Goal: Information Seeking & Learning: Learn about a topic

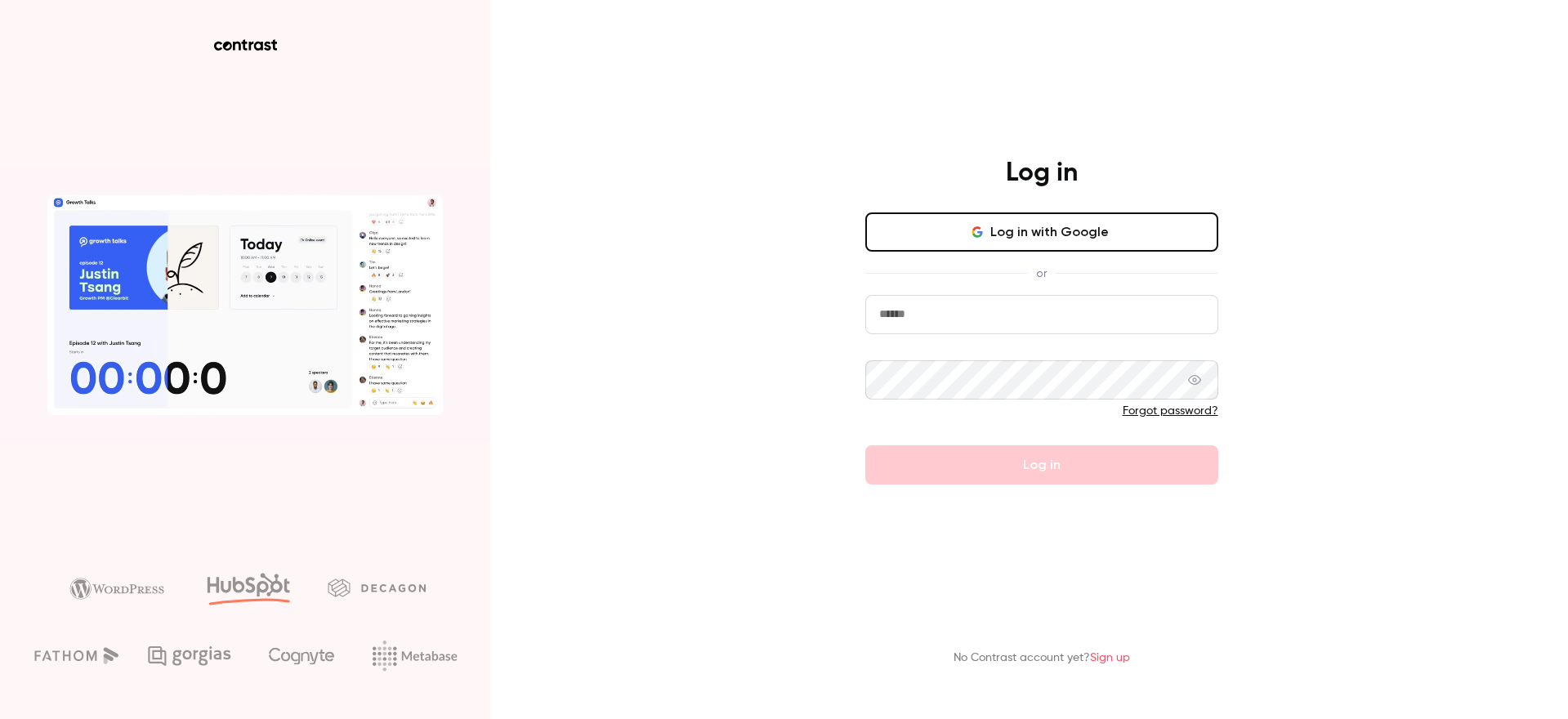
click at [1040, 269] on div "Log in with Google or Forgot password? Log in" at bounding box center [1041, 349] width 353 height 272
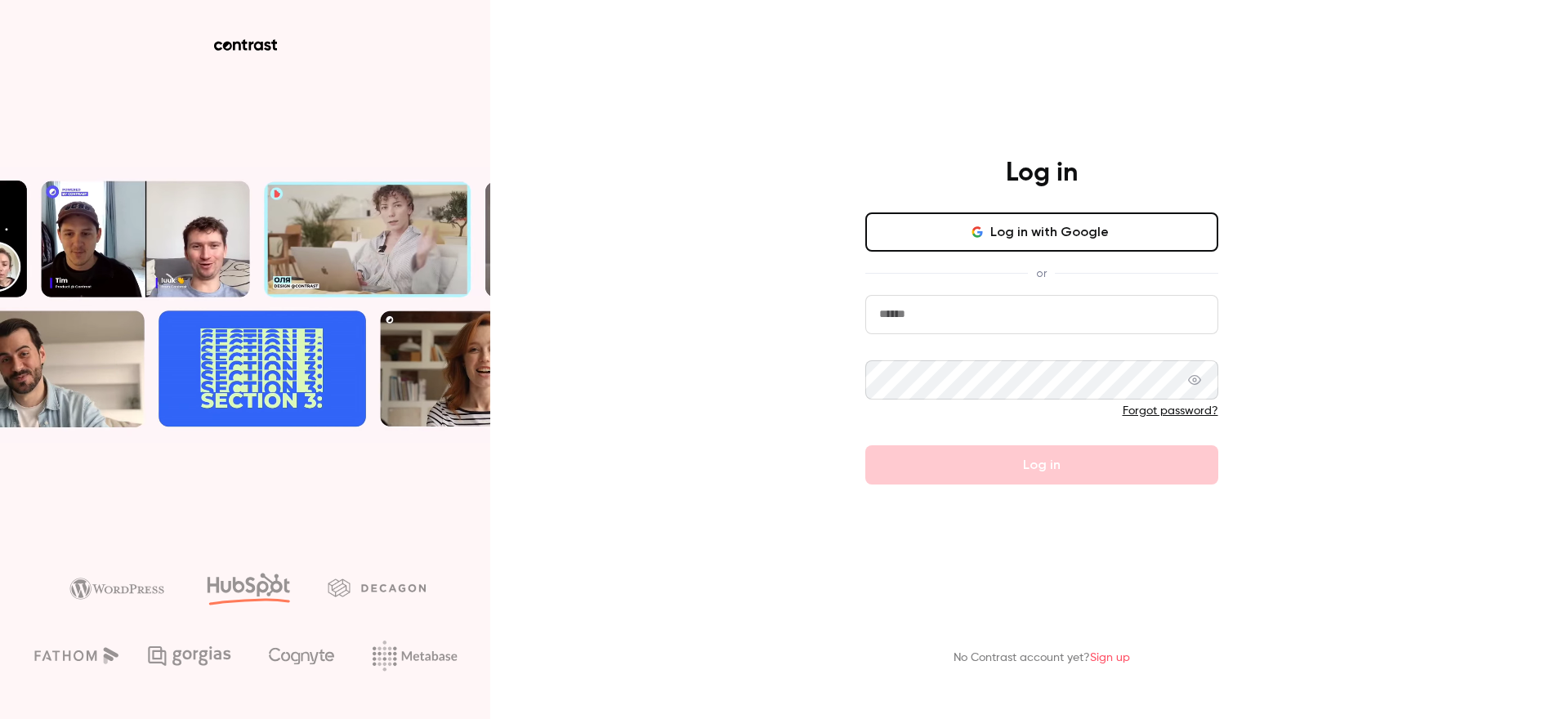
click at [1056, 231] on button "Log in with Google" at bounding box center [1041, 233] width 353 height 39
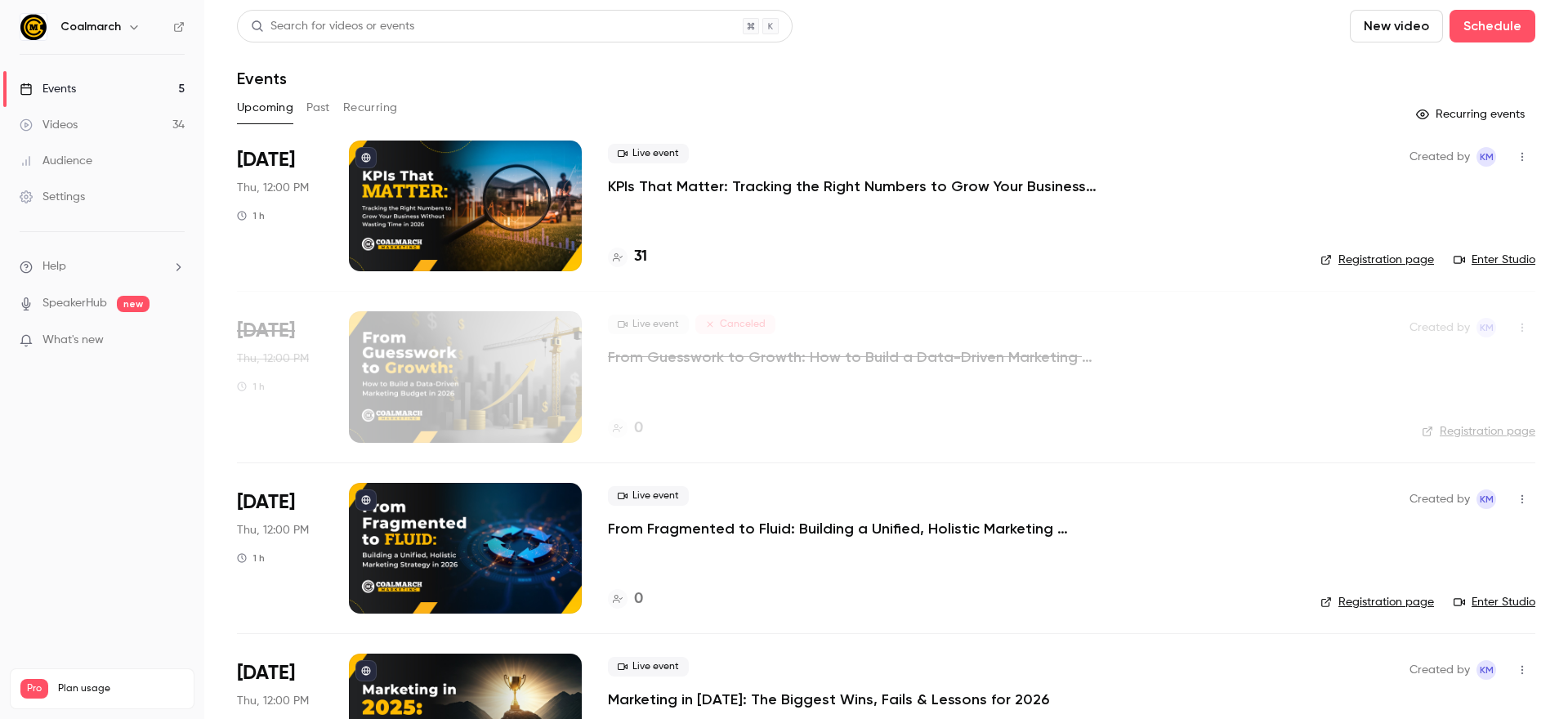
click at [314, 121] on div "Upcoming Past Recurring" at bounding box center [886, 111] width 1299 height 32
click at [315, 119] on button "Past" at bounding box center [318, 108] width 24 height 27
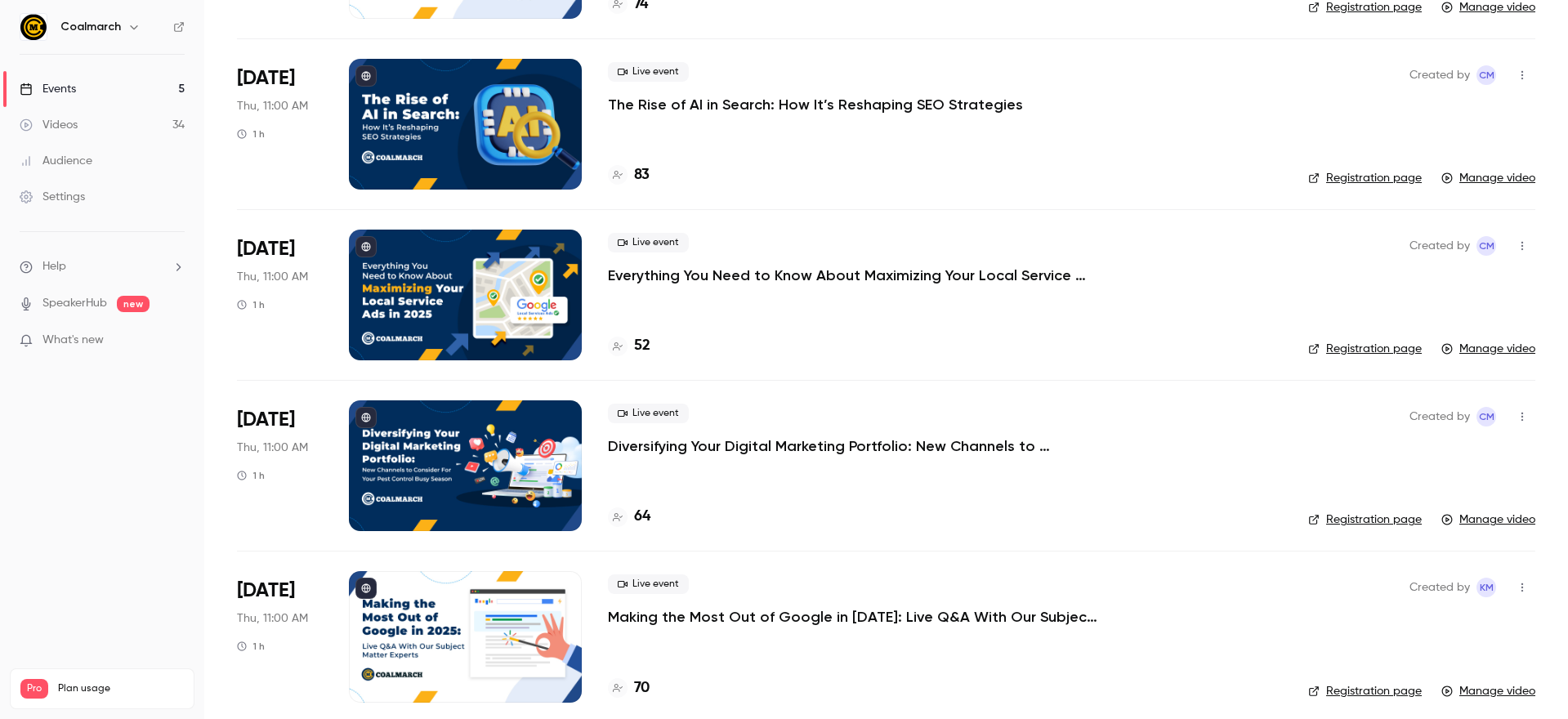
scroll to position [1464, 0]
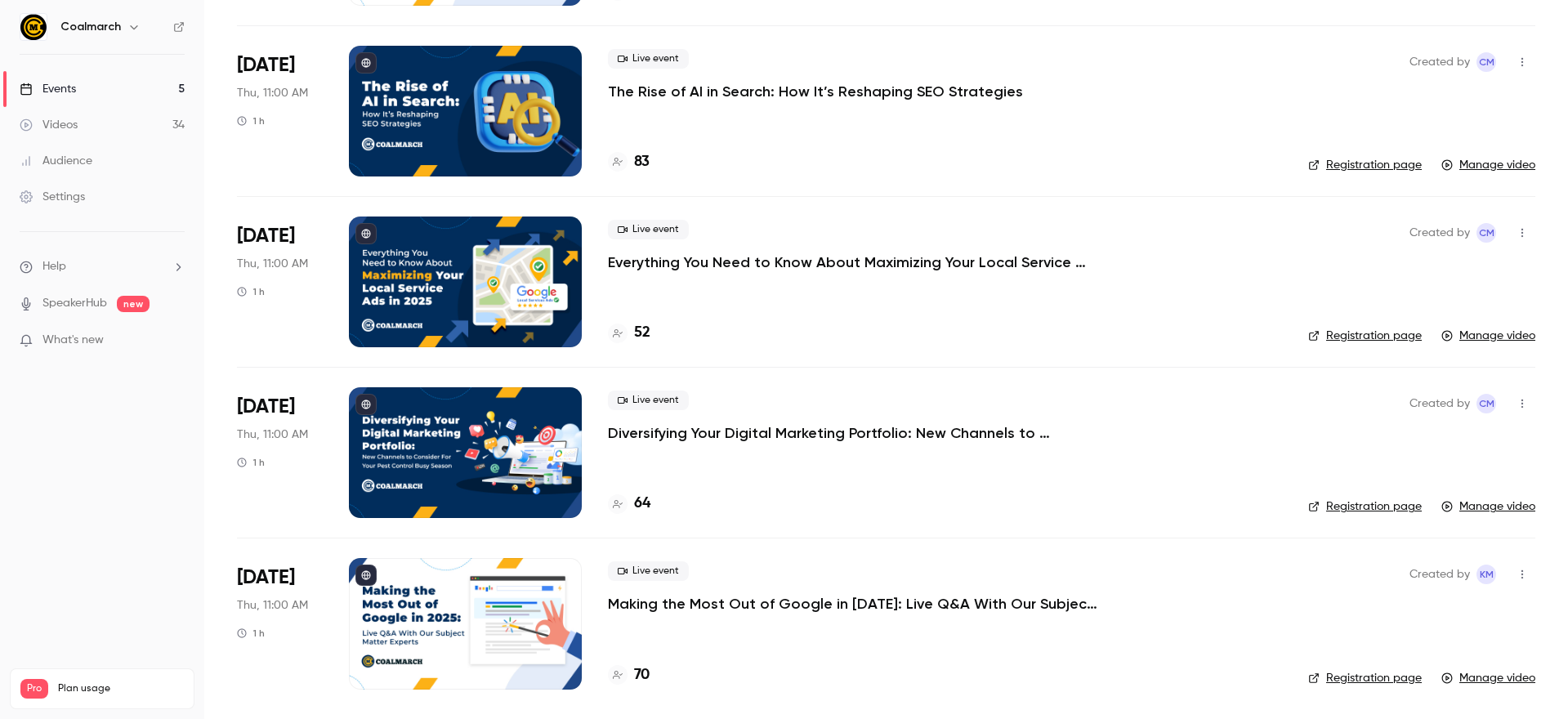
click at [445, 635] on div at bounding box center [465, 623] width 233 height 131
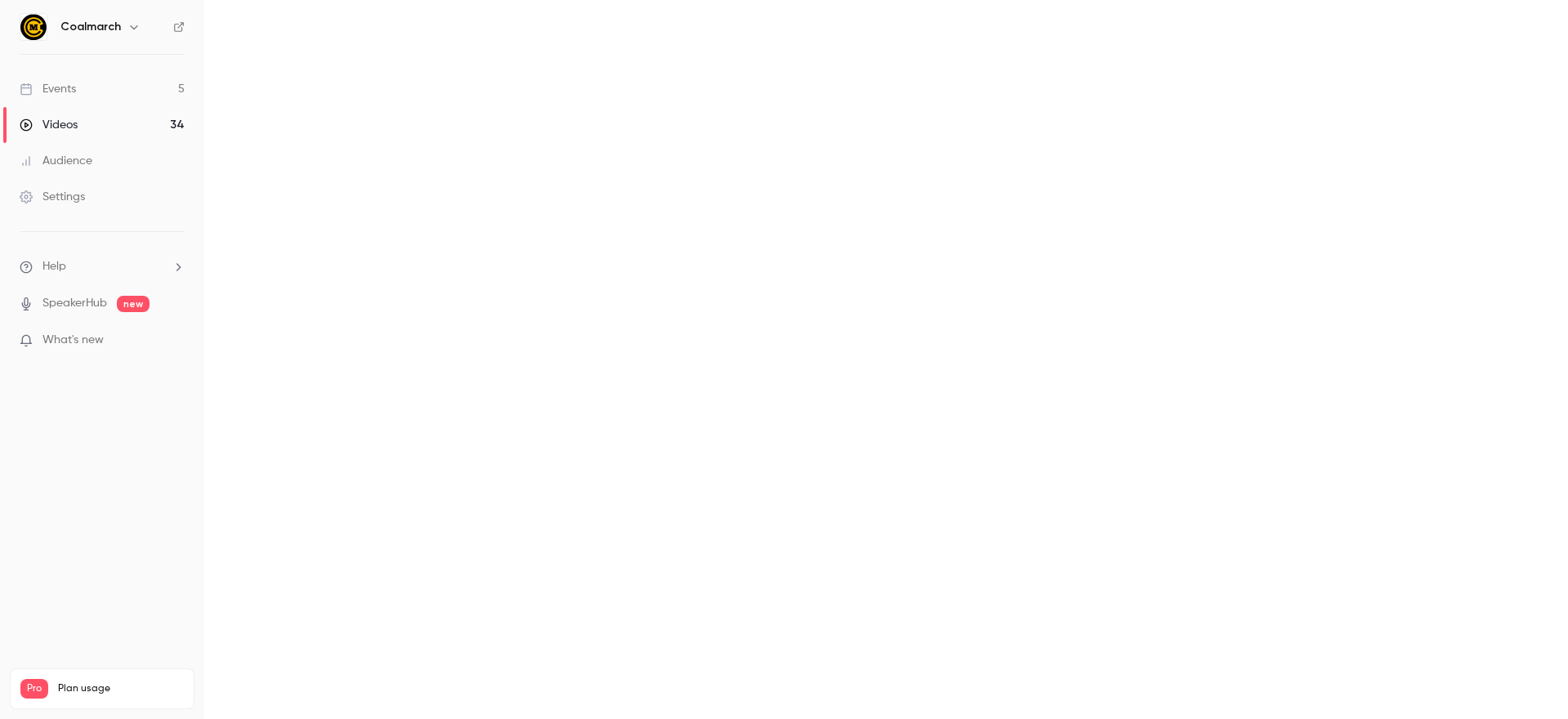
click at [445, 635] on main at bounding box center [886, 359] width 1364 height 719
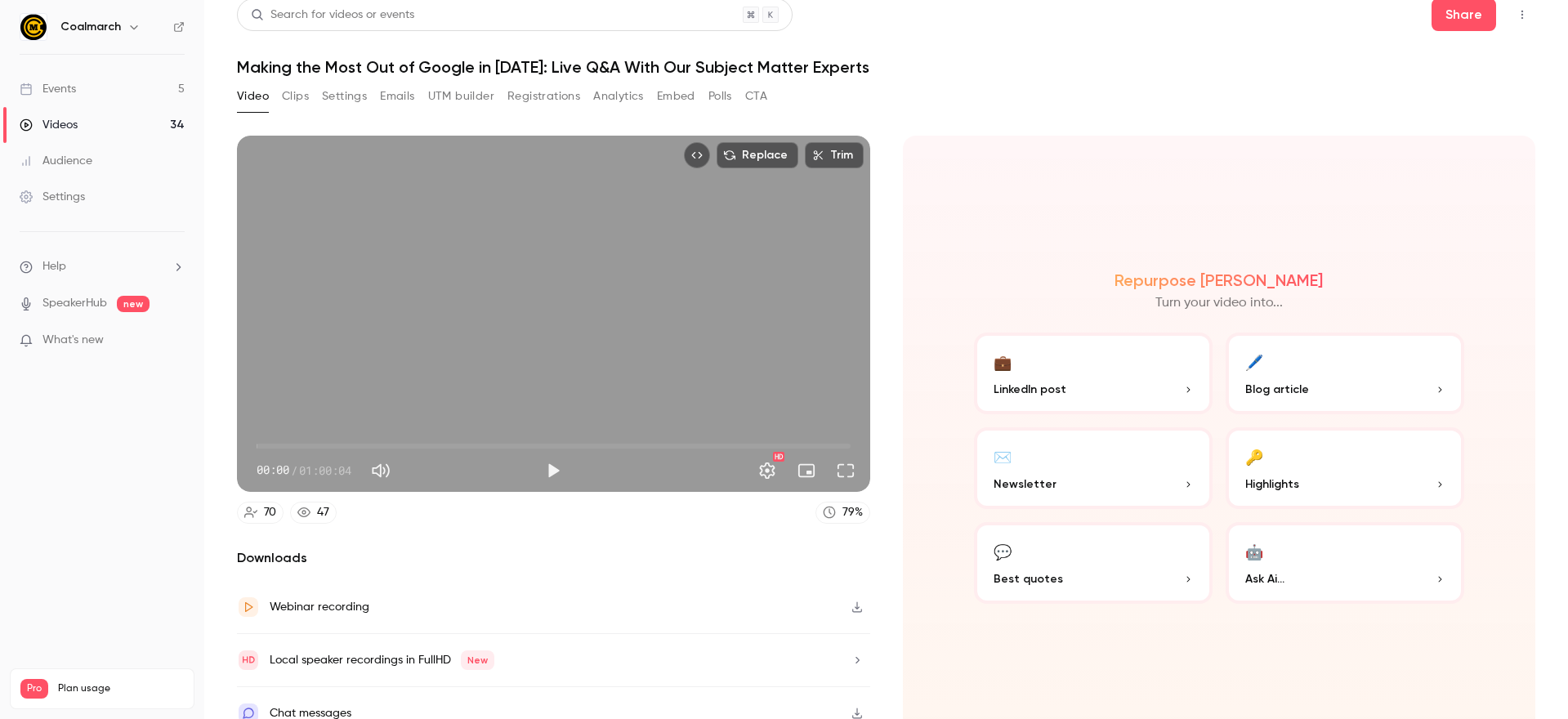
scroll to position [28, 0]
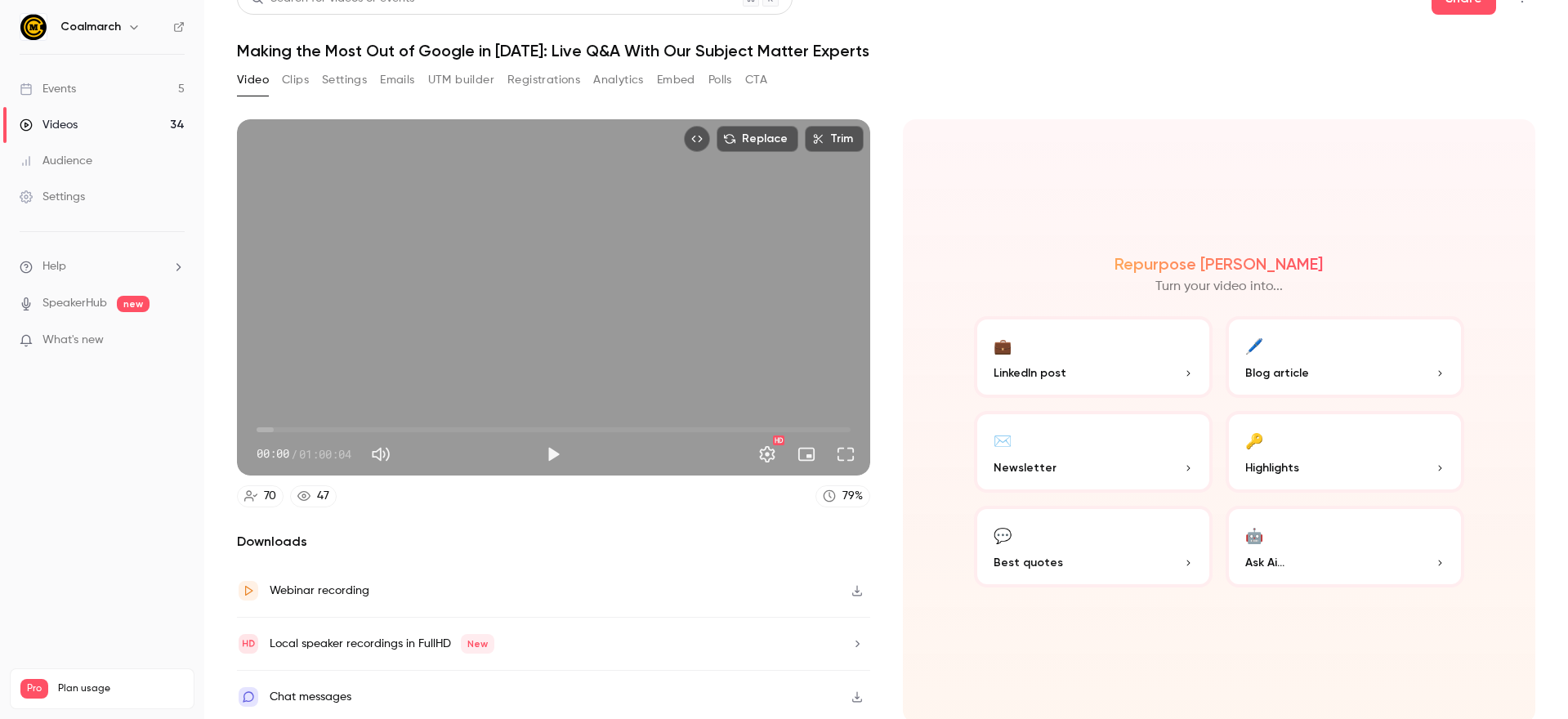
click at [353, 82] on button "Settings" at bounding box center [345, 80] width 45 height 27
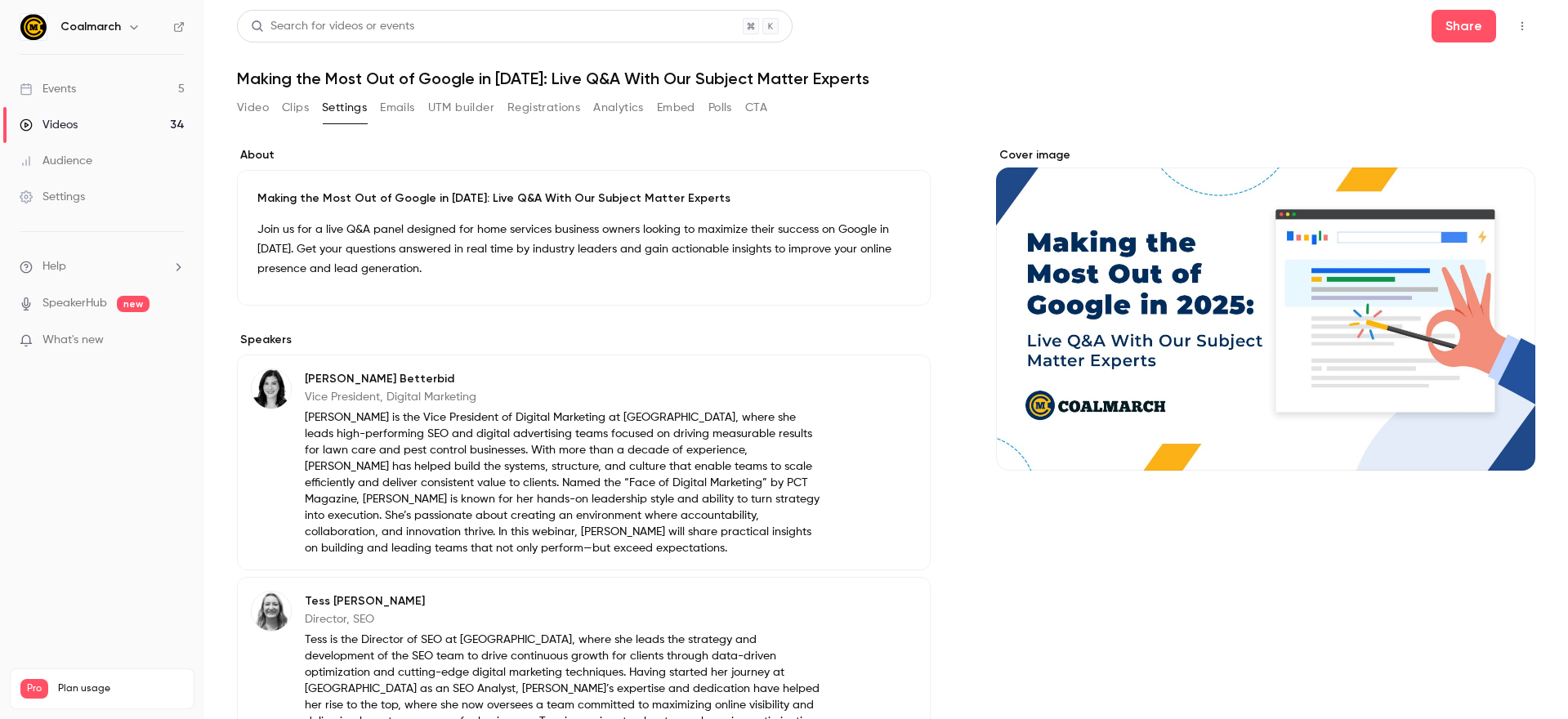
click at [303, 106] on button "Clips" at bounding box center [296, 108] width 27 height 27
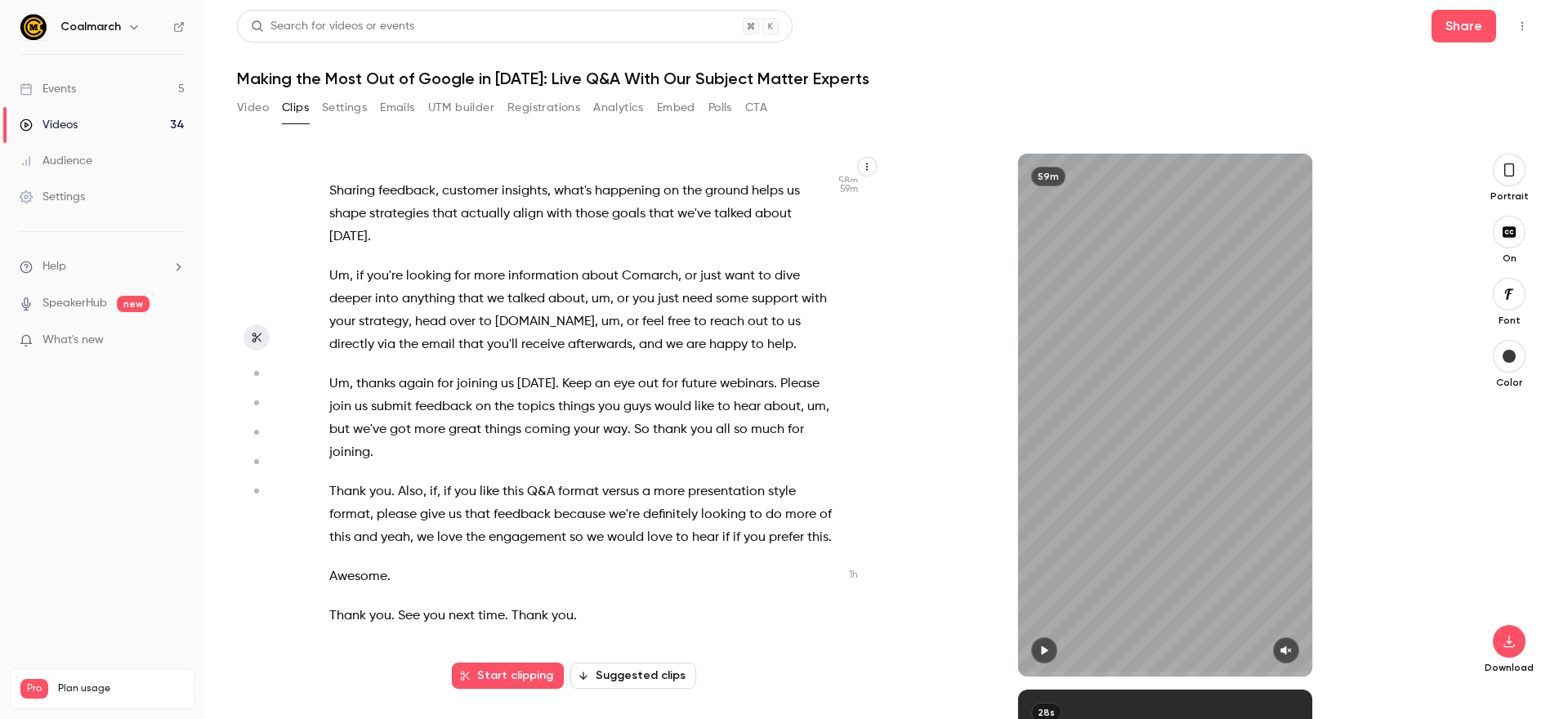
scroll to position [22162, 0]
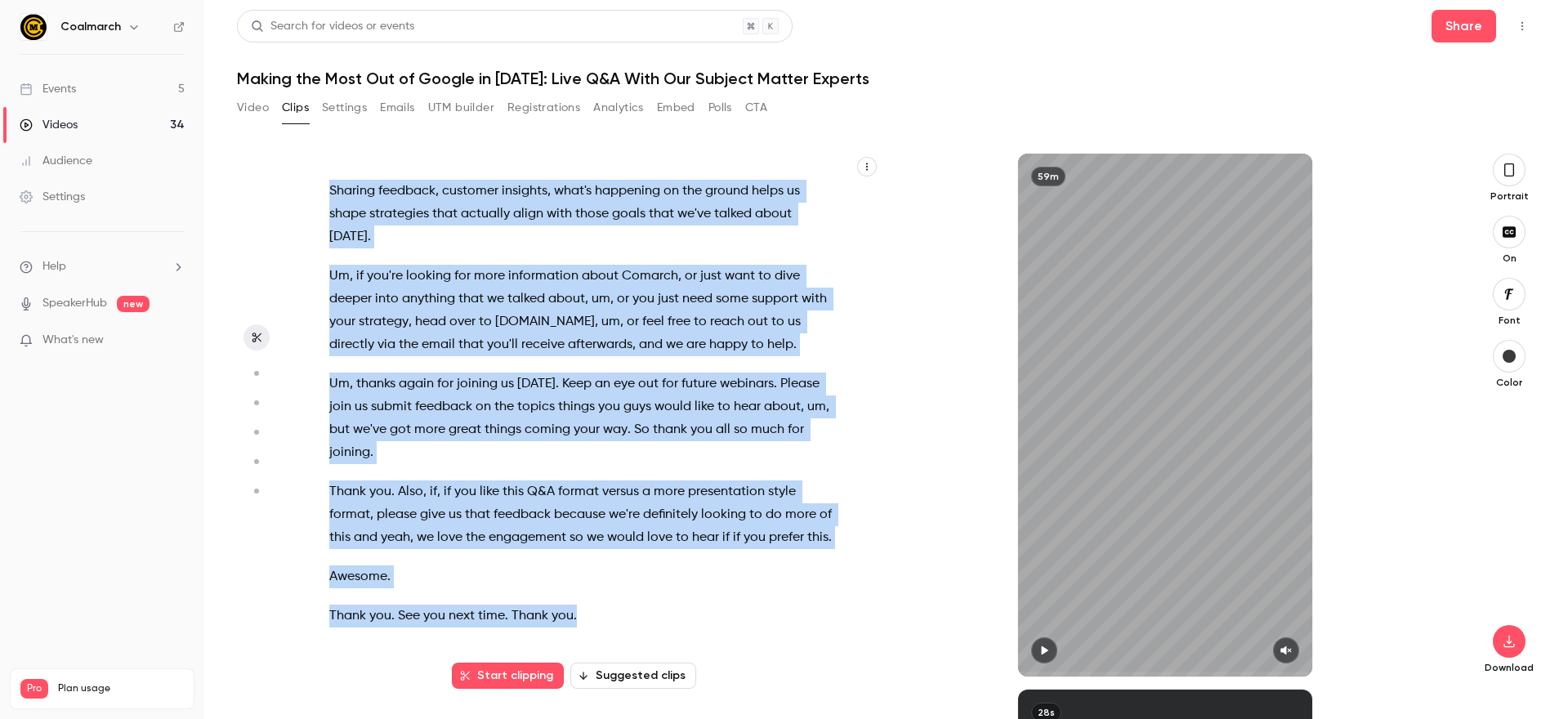
drag, startPoint x: 329, startPoint y: 181, endPoint x: 637, endPoint y: 620, distance: 536.3
click at [637, 620] on div "All right , let's go ahead and get started . Hi everyone . My name is [PERSON_N…" at bounding box center [590, 423] width 563 height 507
copy div "All right , let's go ahead and get started . Hi everyone . My name is [PERSON_N…"
click at [457, 527] on span "love" at bounding box center [450, 538] width 26 height 23
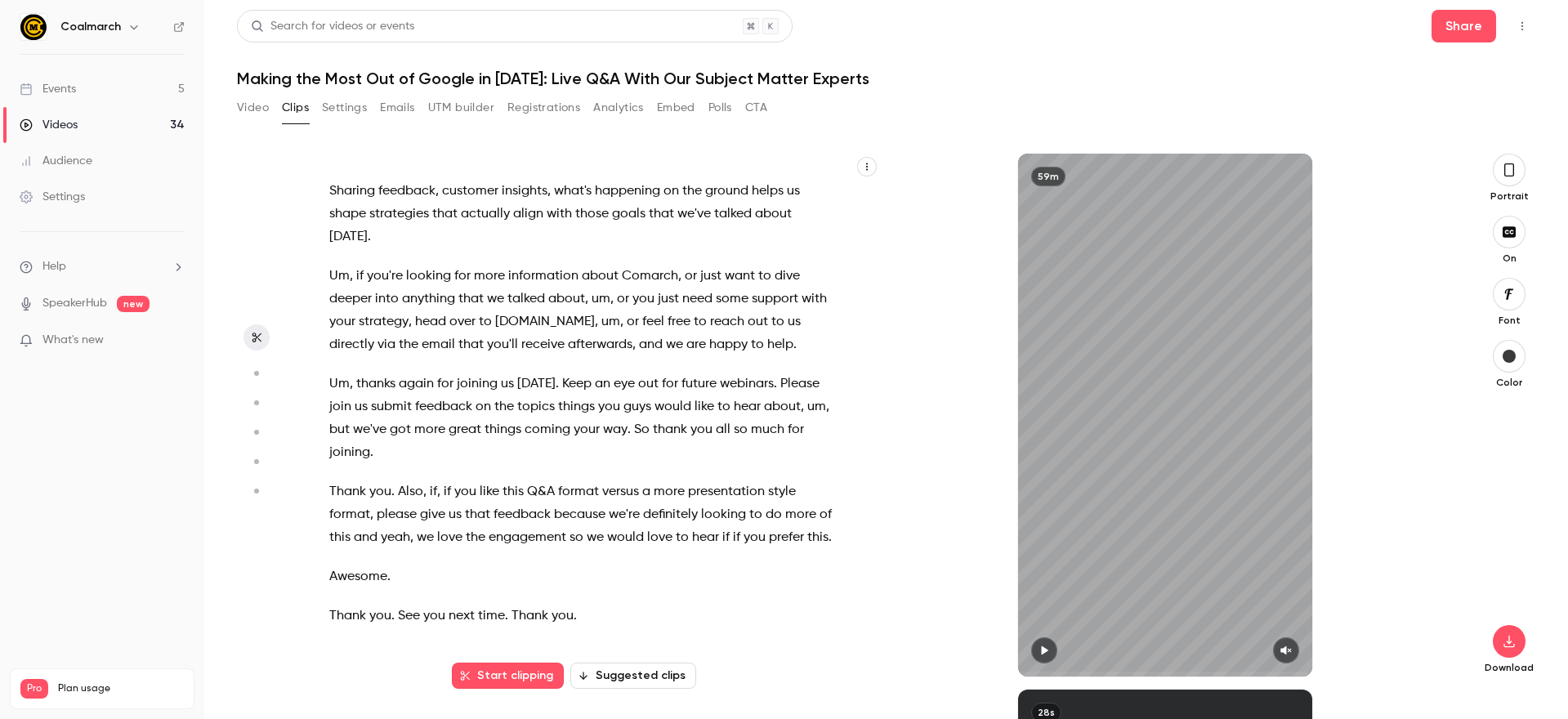
click at [492, 455] on div "All right , let's go ahead and get started . Hi everyone . My name is [PERSON_N…" at bounding box center [590, 423] width 563 height 507
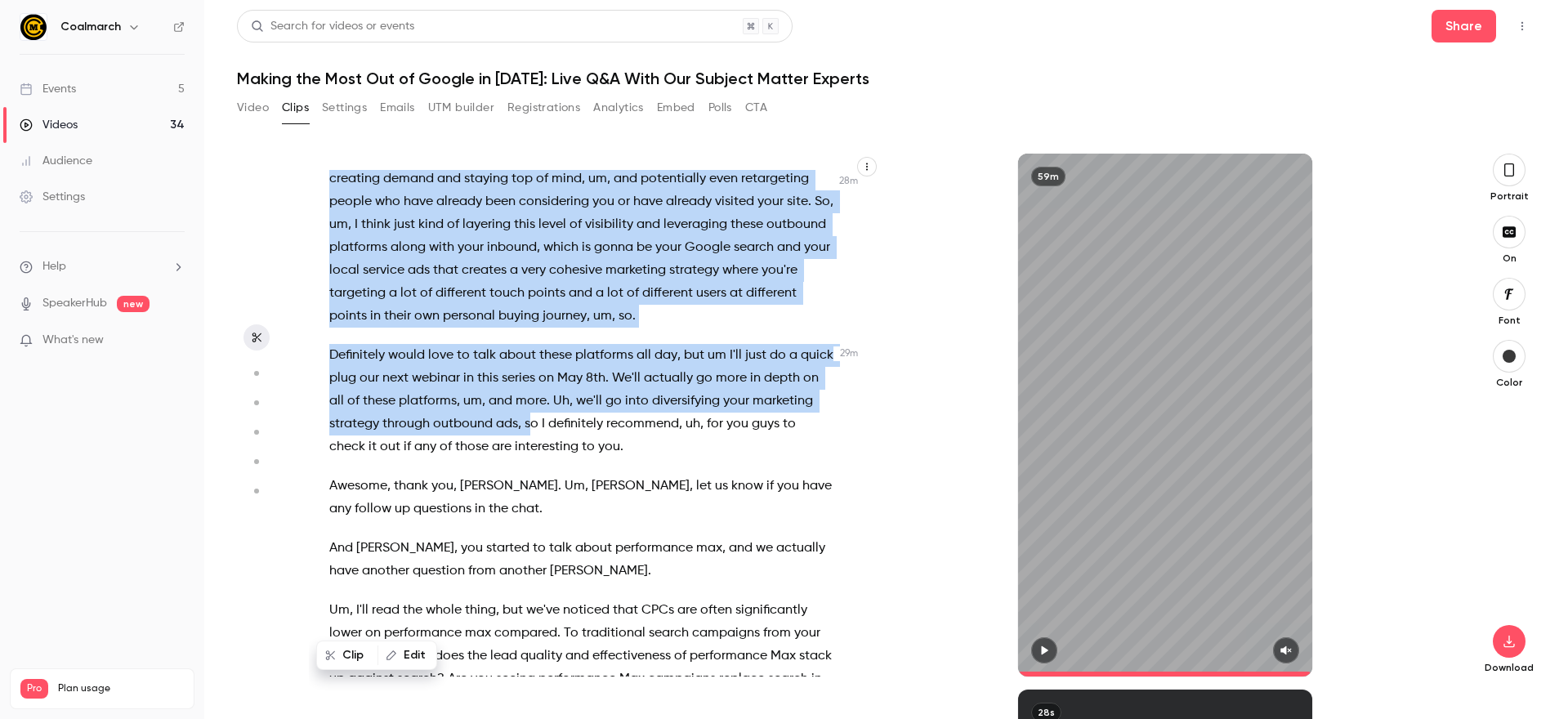
scroll to position [10790, 0]
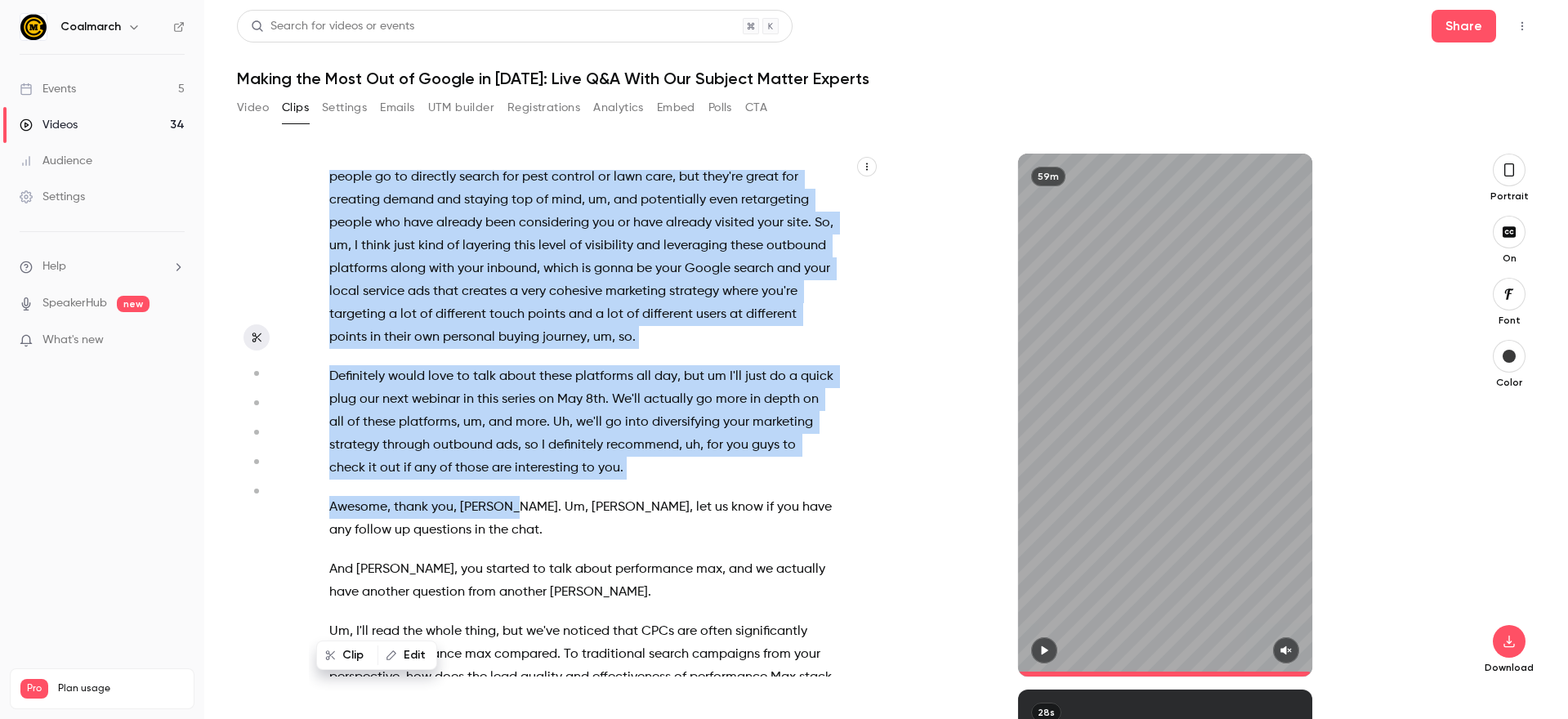
drag, startPoint x: 329, startPoint y: 287, endPoint x: 510, endPoint y: 575, distance: 340.2
click at [510, 575] on div "All right , let's go ahead and get started . Hi everyone . My name is [PERSON_N…" at bounding box center [590, 423] width 563 height 507
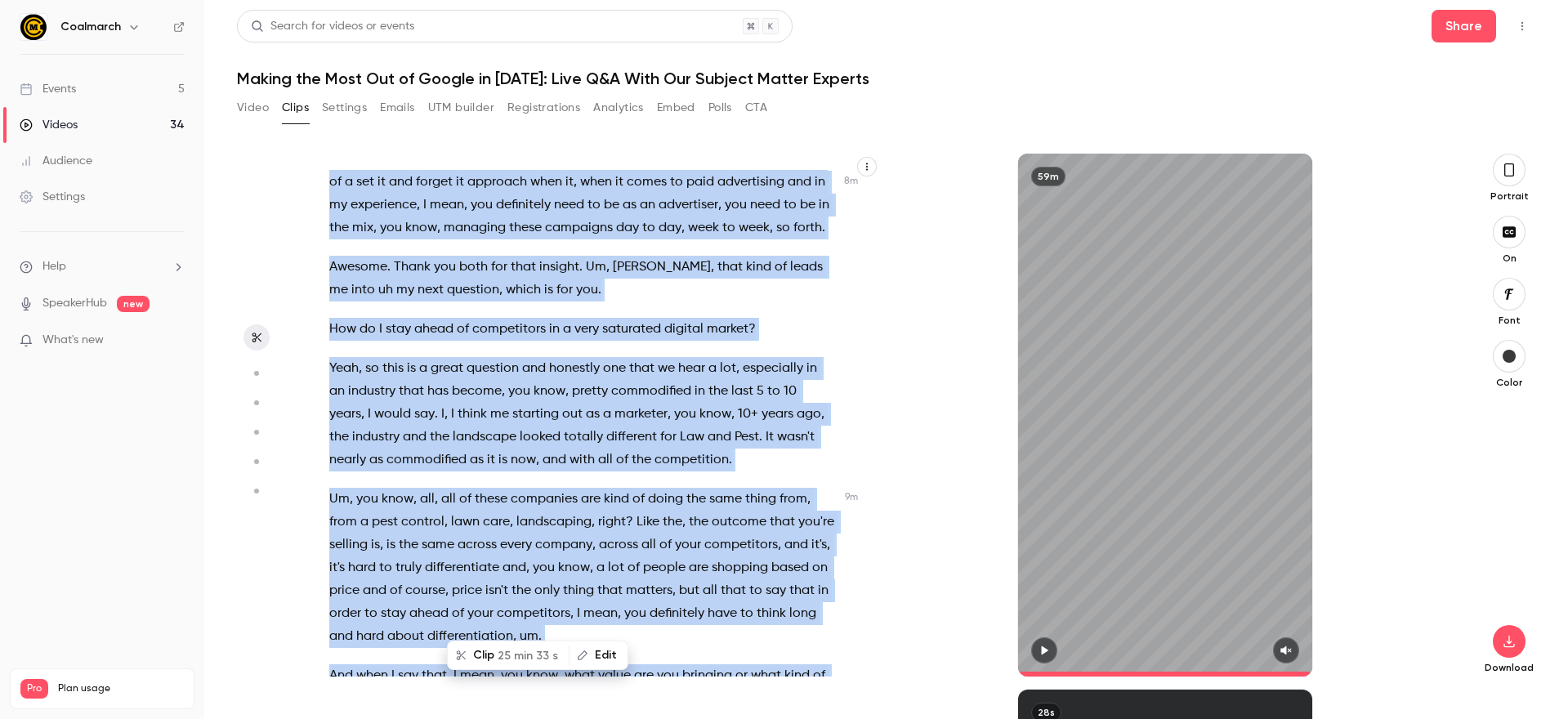
scroll to position [1672, 0]
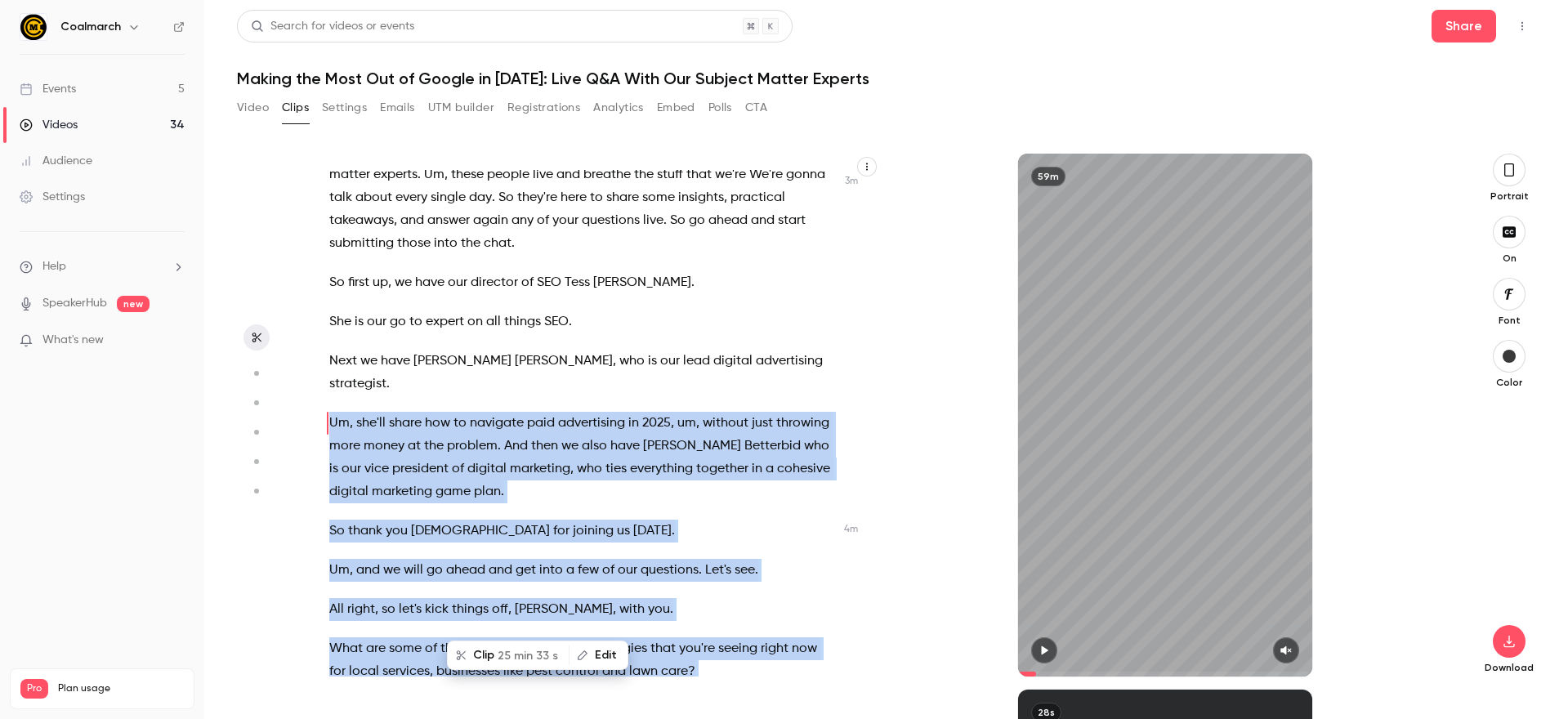
copy div "Um , she'll share how to navigate paid advertising in [DATE] , um , without jus…"
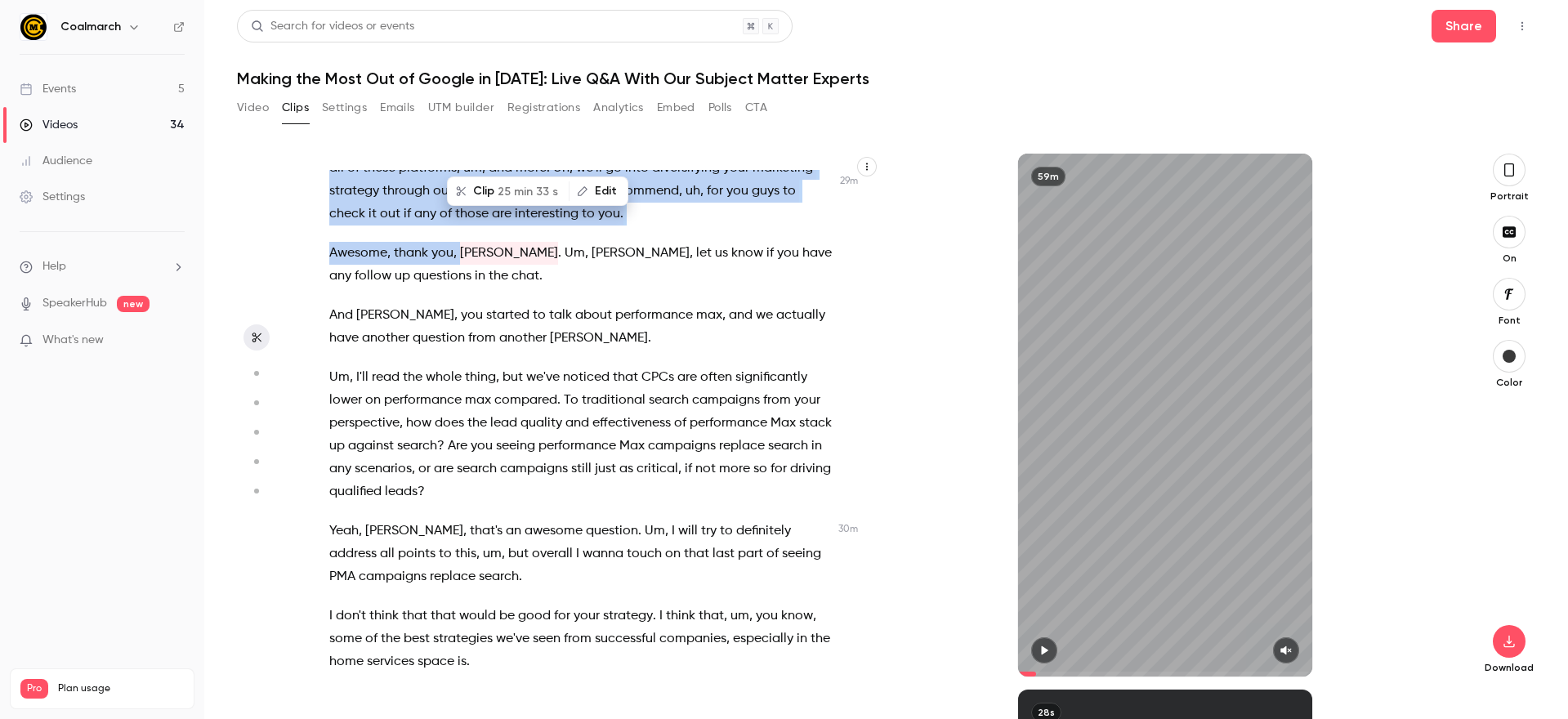
scroll to position [11043, 0]
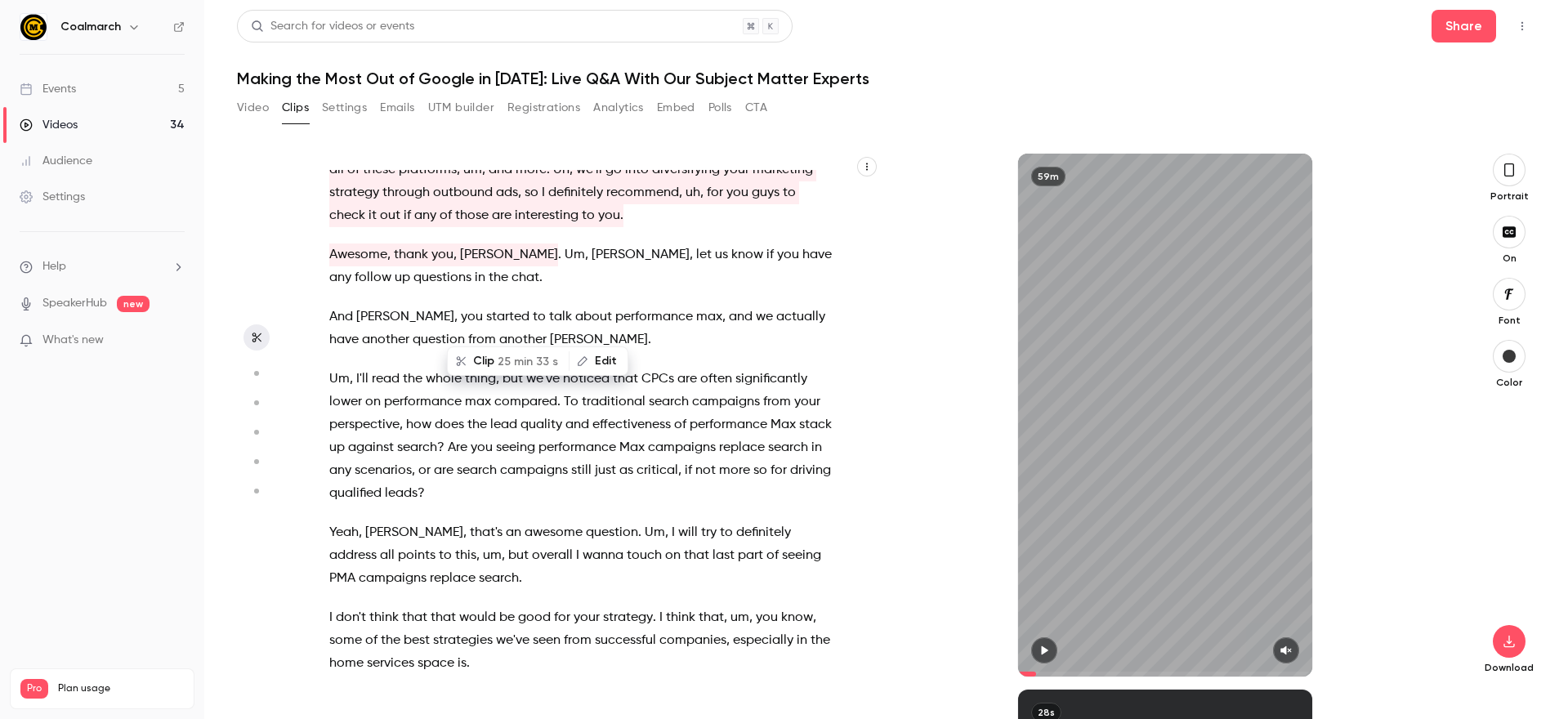
click at [580, 459] on span "performance" at bounding box center [577, 447] width 78 height 23
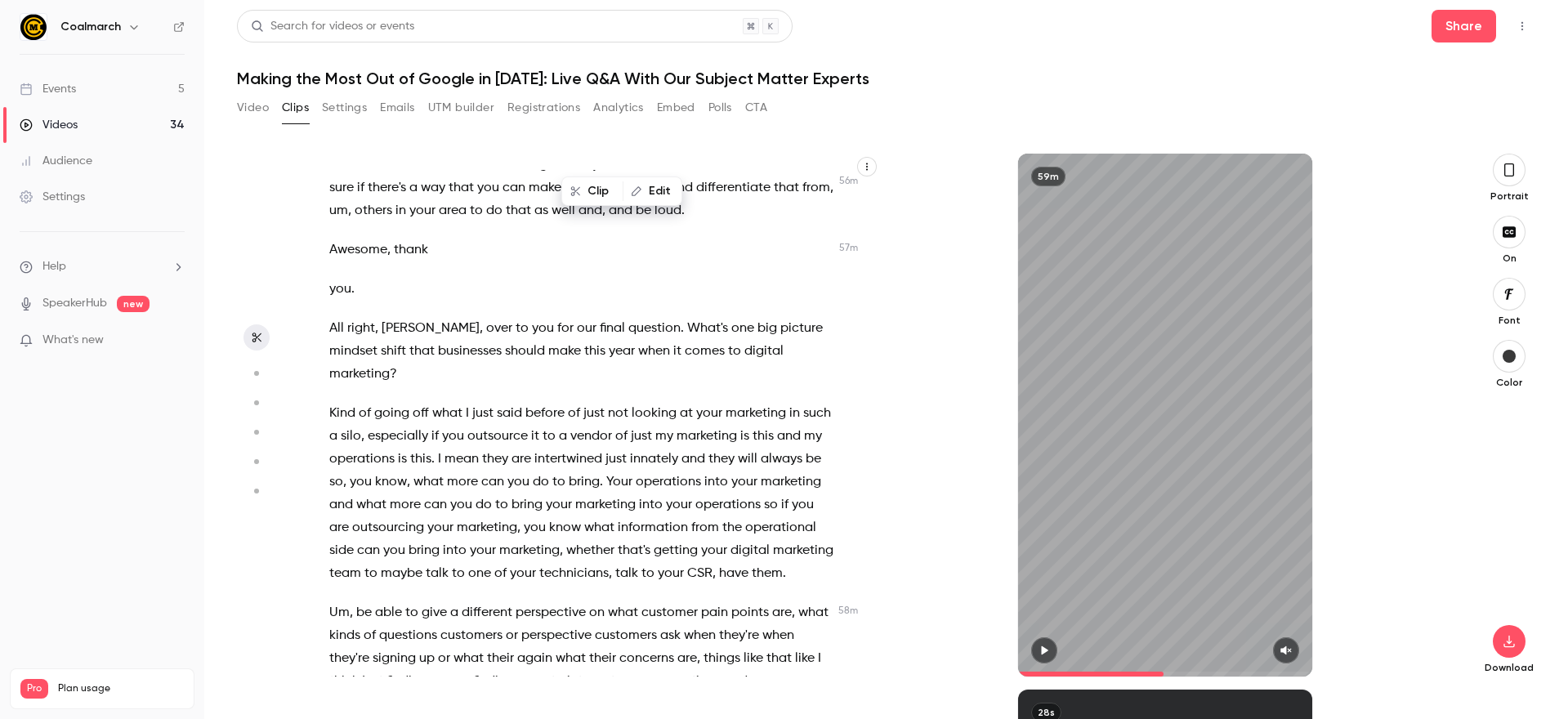
scroll to position [22162, 0]
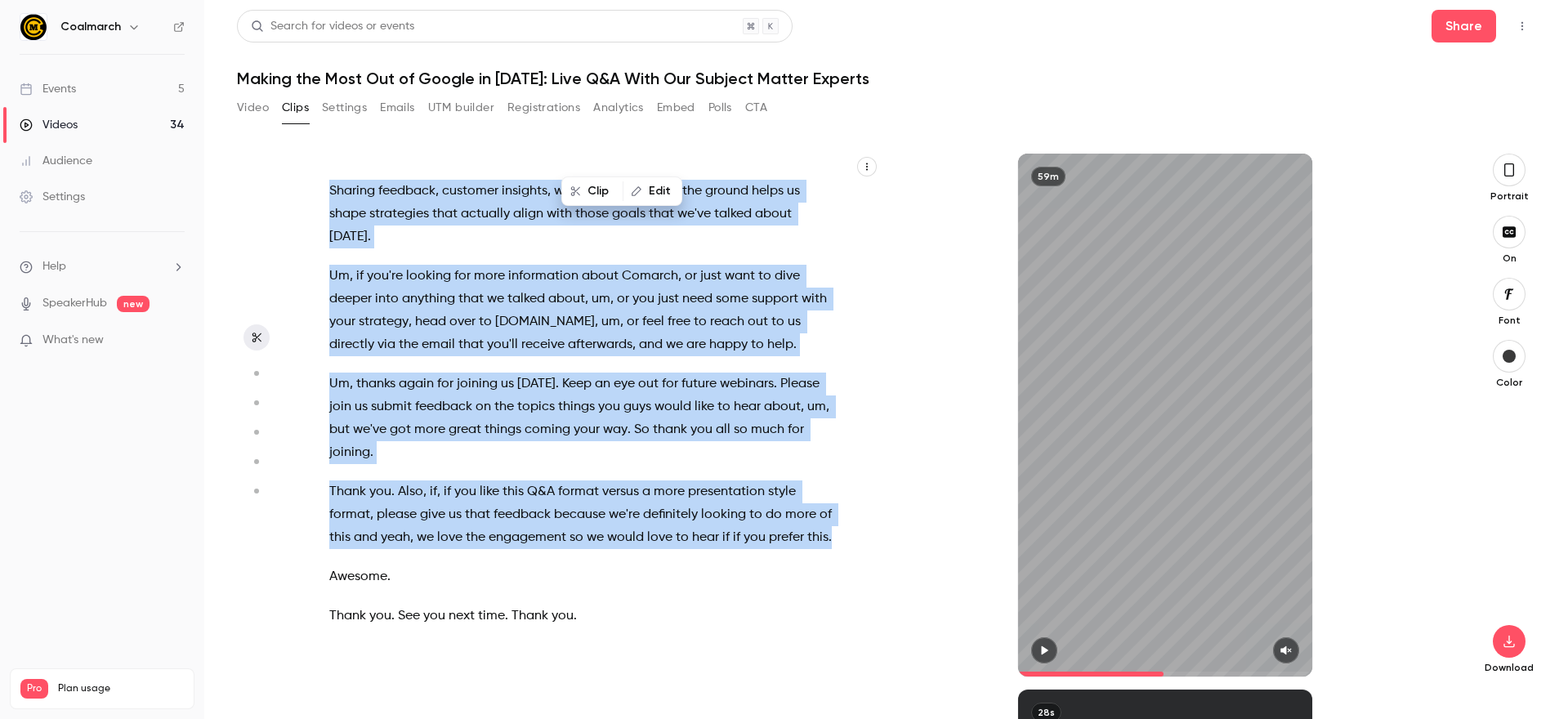
drag, startPoint x: 326, startPoint y: 286, endPoint x: 544, endPoint y: 427, distance: 259.6
click at [804, 551] on div "All right , let's go ahead and get started . Hi everyone . My name is [PERSON_N…" at bounding box center [590, 423] width 563 height 507
type input "******"
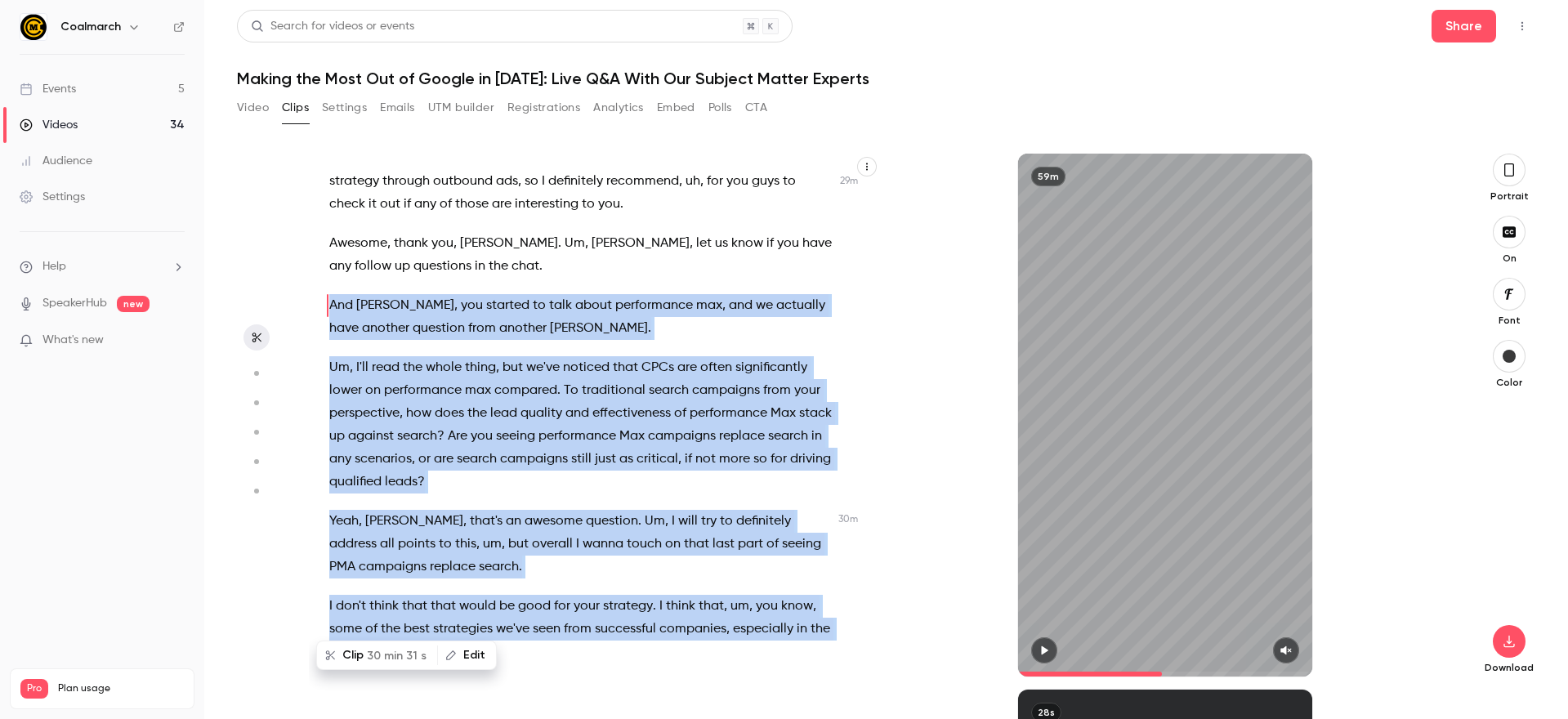
scroll to position [11006, 0]
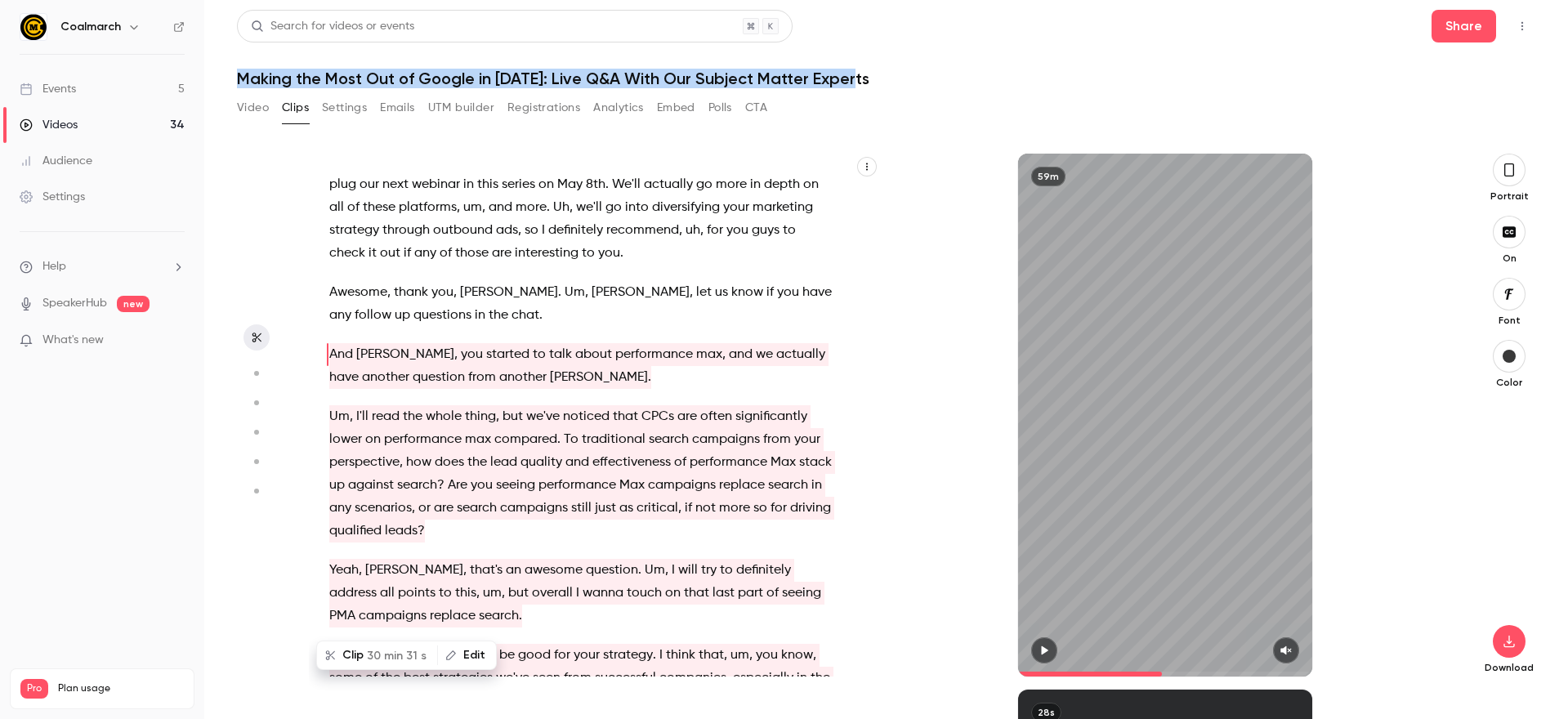
drag, startPoint x: 238, startPoint y: 75, endPoint x: 898, endPoint y: 75, distance: 660.0
click at [898, 75] on h1 "Making the Most Out of Google in [DATE]: Live Q&A With Our Subject Matter Exper…" at bounding box center [886, 78] width 1299 height 20
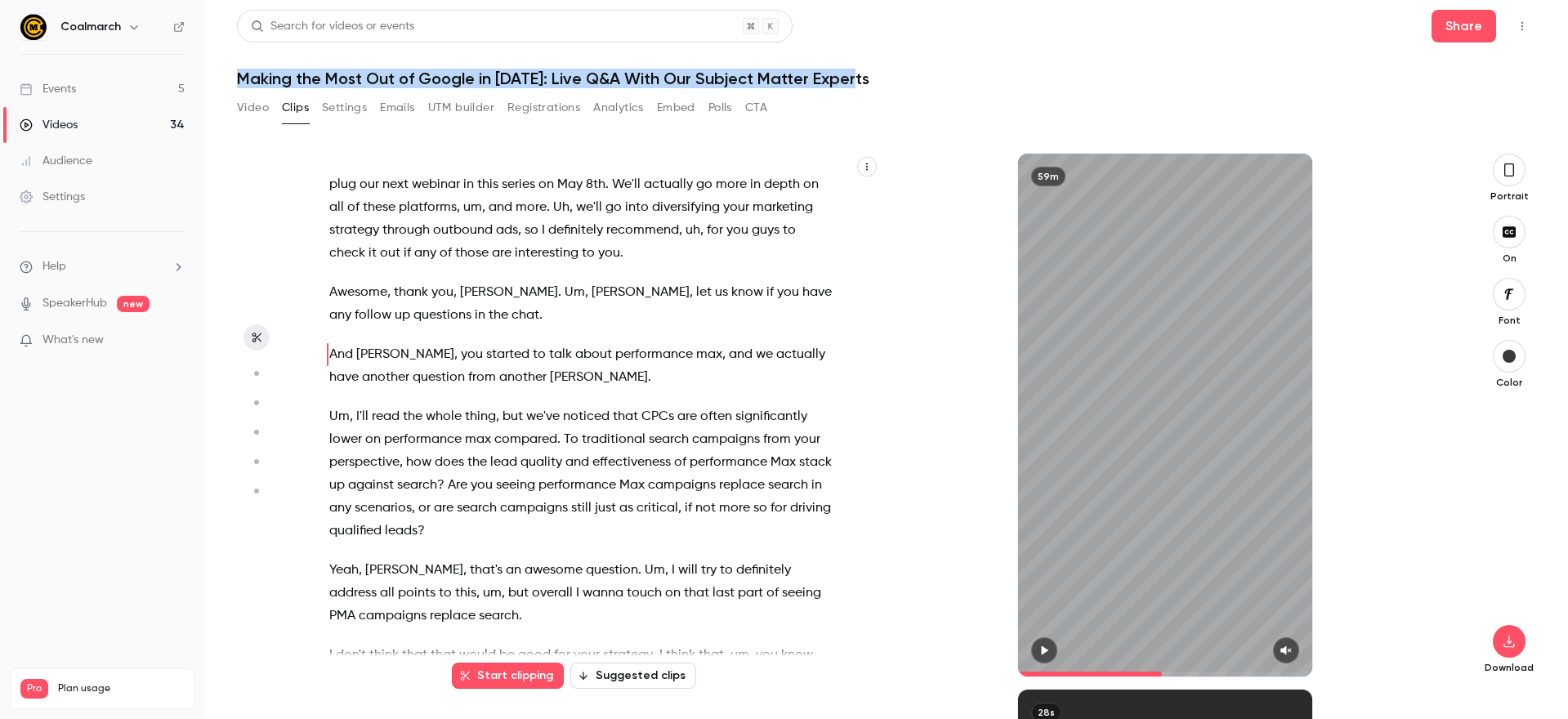
copy h1 "Making the Most Out of Google in [DATE]: Live Q&A With Our Subject Matter Exper…"
